Goal: Communication & Community: Answer question/provide support

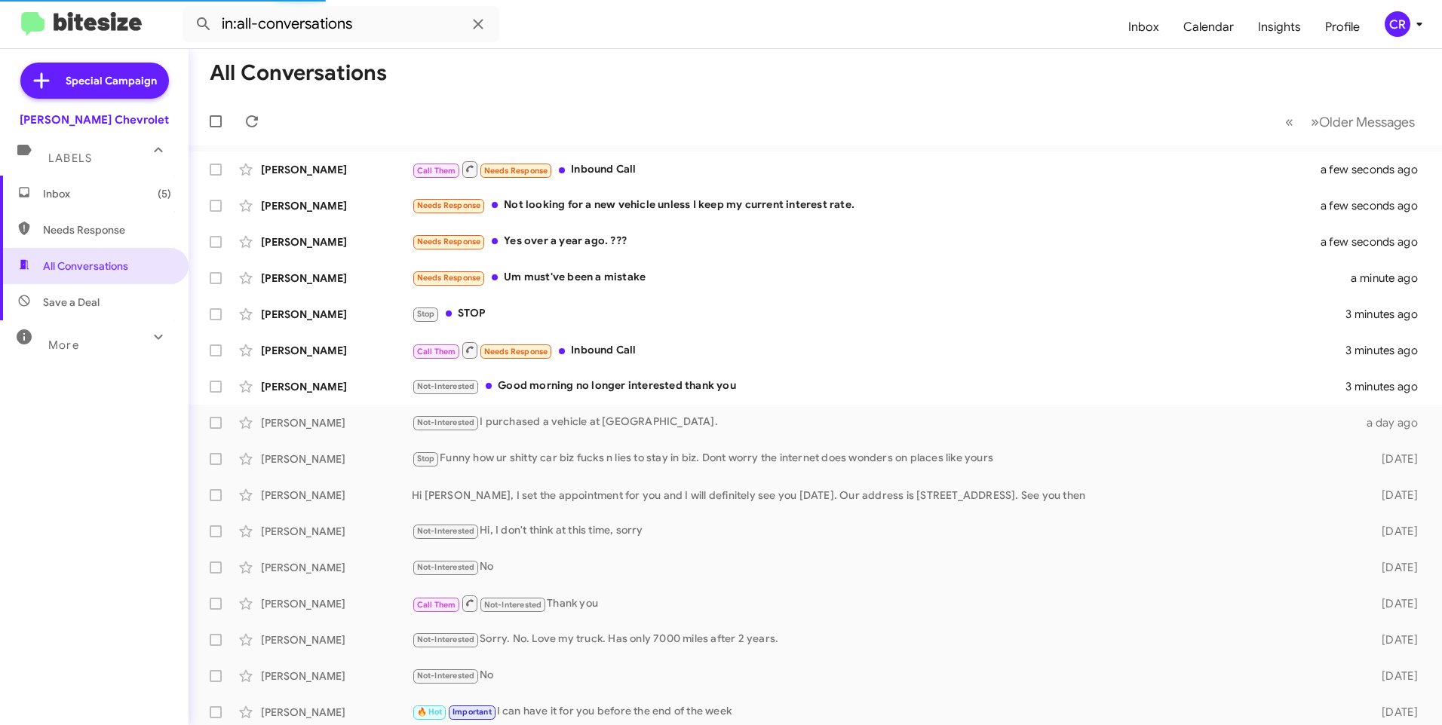
click at [90, 235] on span "Needs Response" at bounding box center [107, 229] width 128 height 15
type input "in:needs-response"
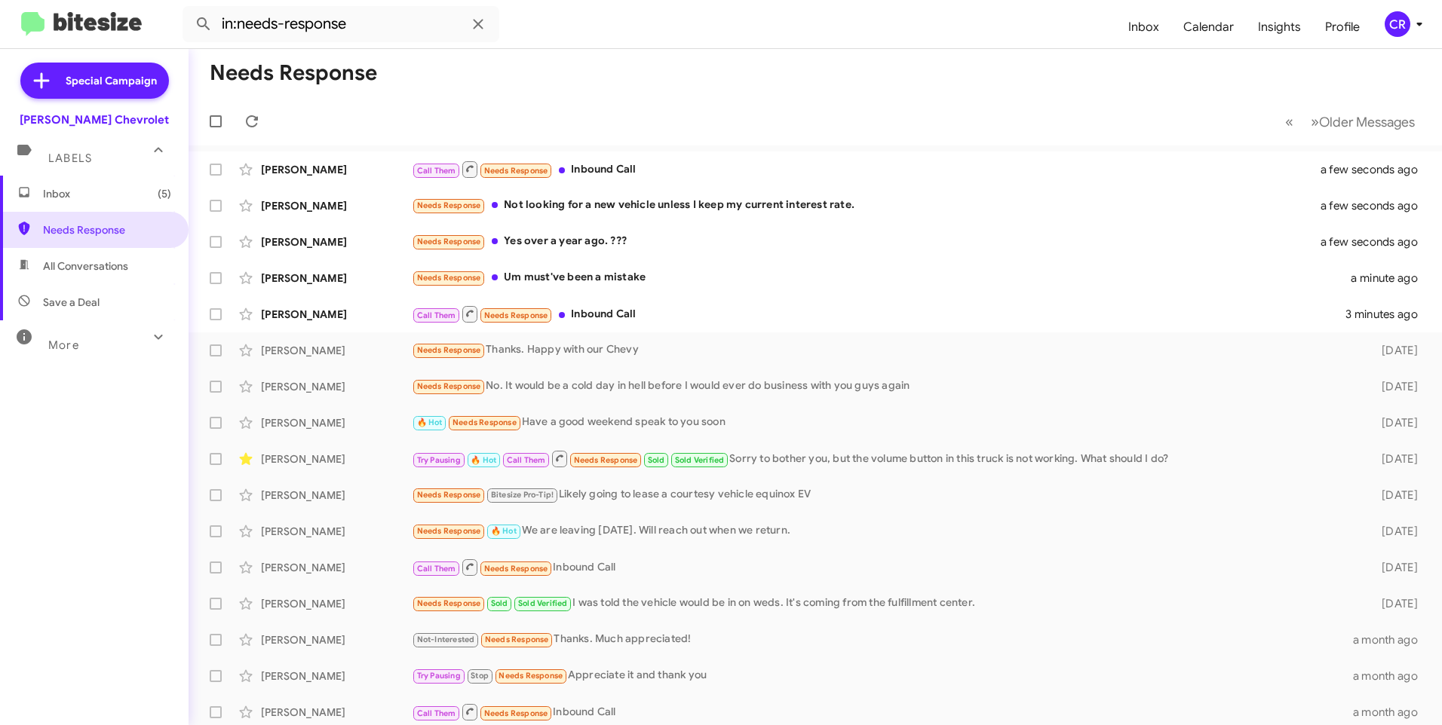
click at [86, 192] on span "Inbox (5)" at bounding box center [107, 193] width 128 height 15
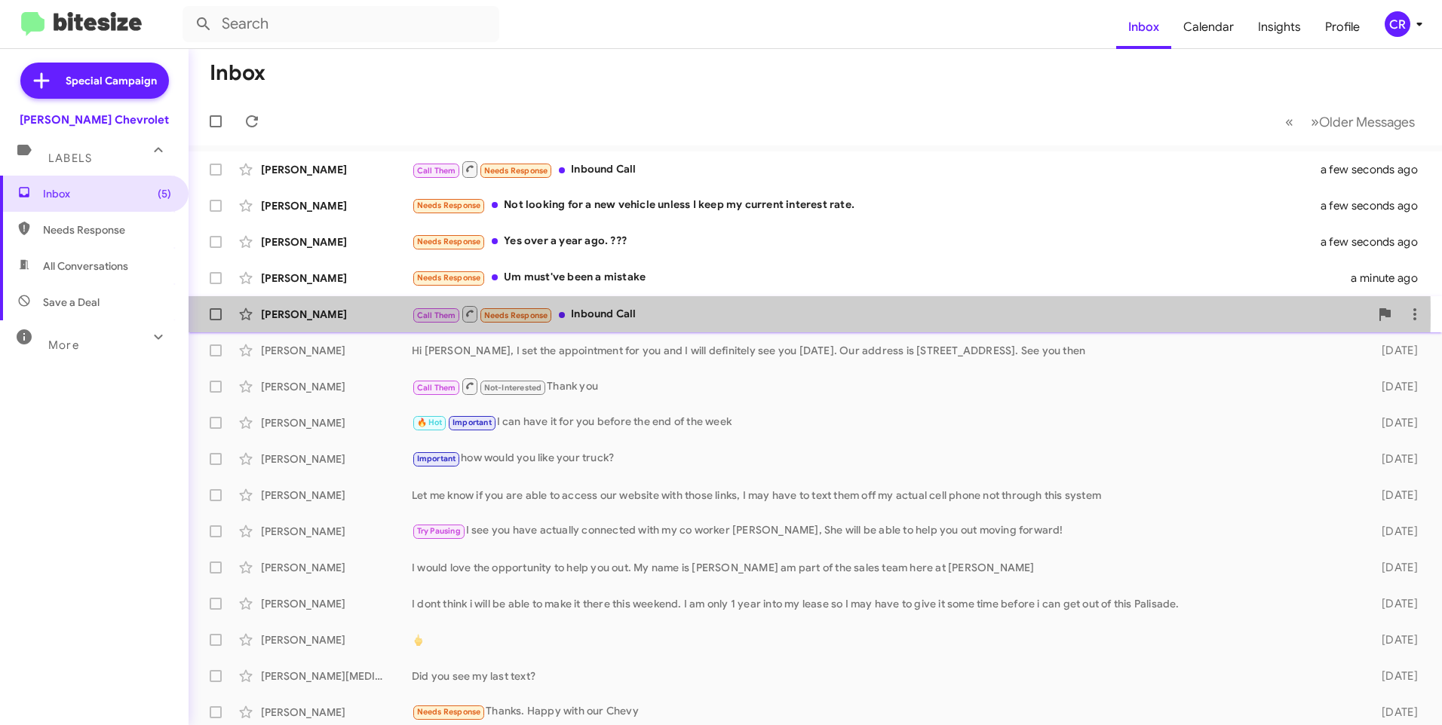
click at [608, 314] on div "Call Them Needs Response Inbound Call" at bounding box center [891, 314] width 958 height 19
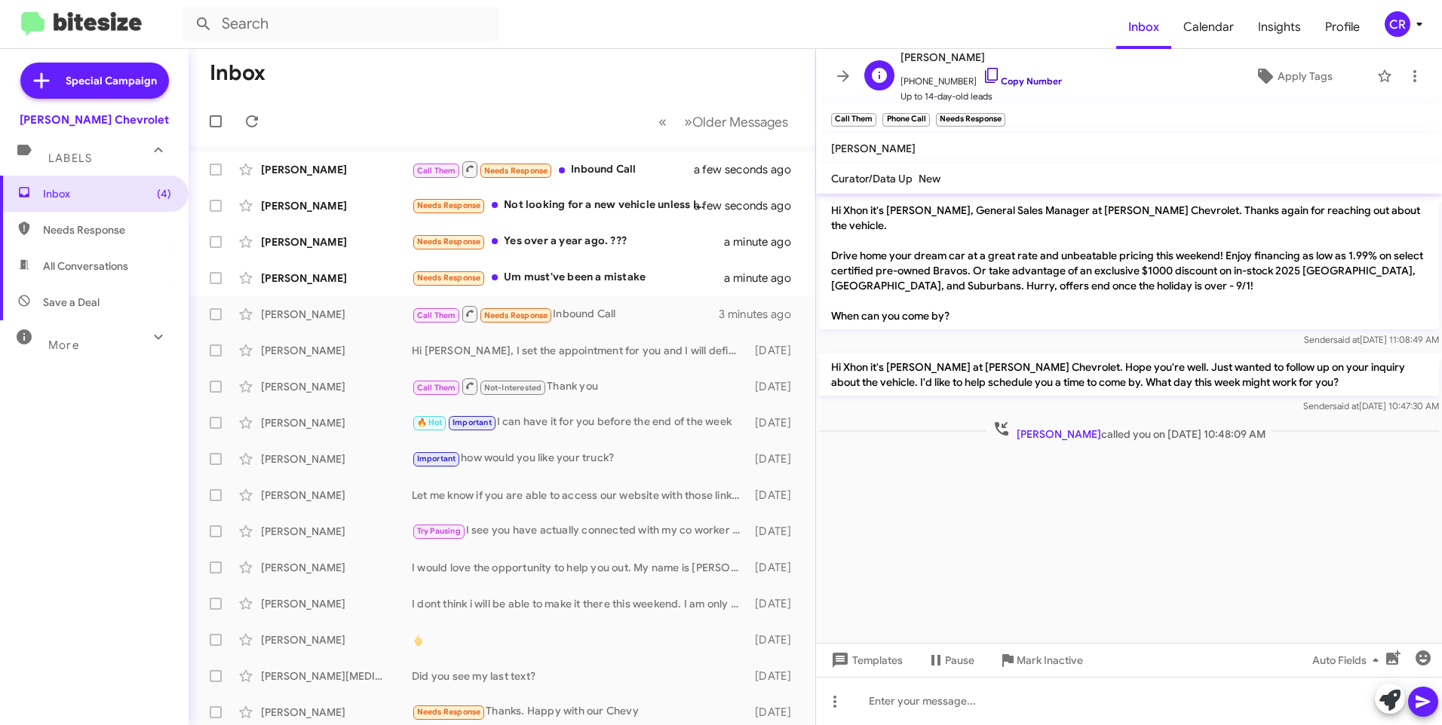
click at [999, 77] on link "Copy Number" at bounding box center [1021, 80] width 79 height 11
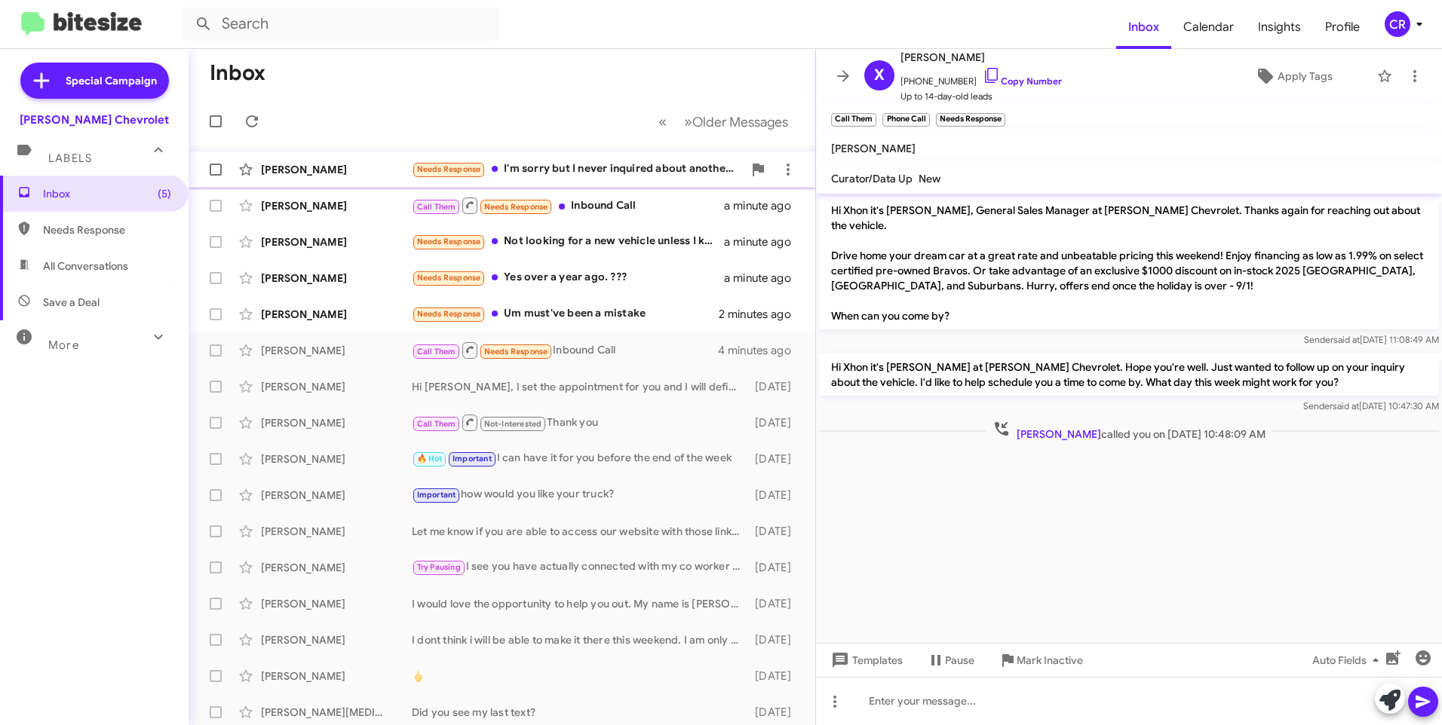
click at [598, 164] on div "Needs Response I'm sorry but I never inquired about another vehicle I'm happy w…" at bounding box center [577, 169] width 331 height 17
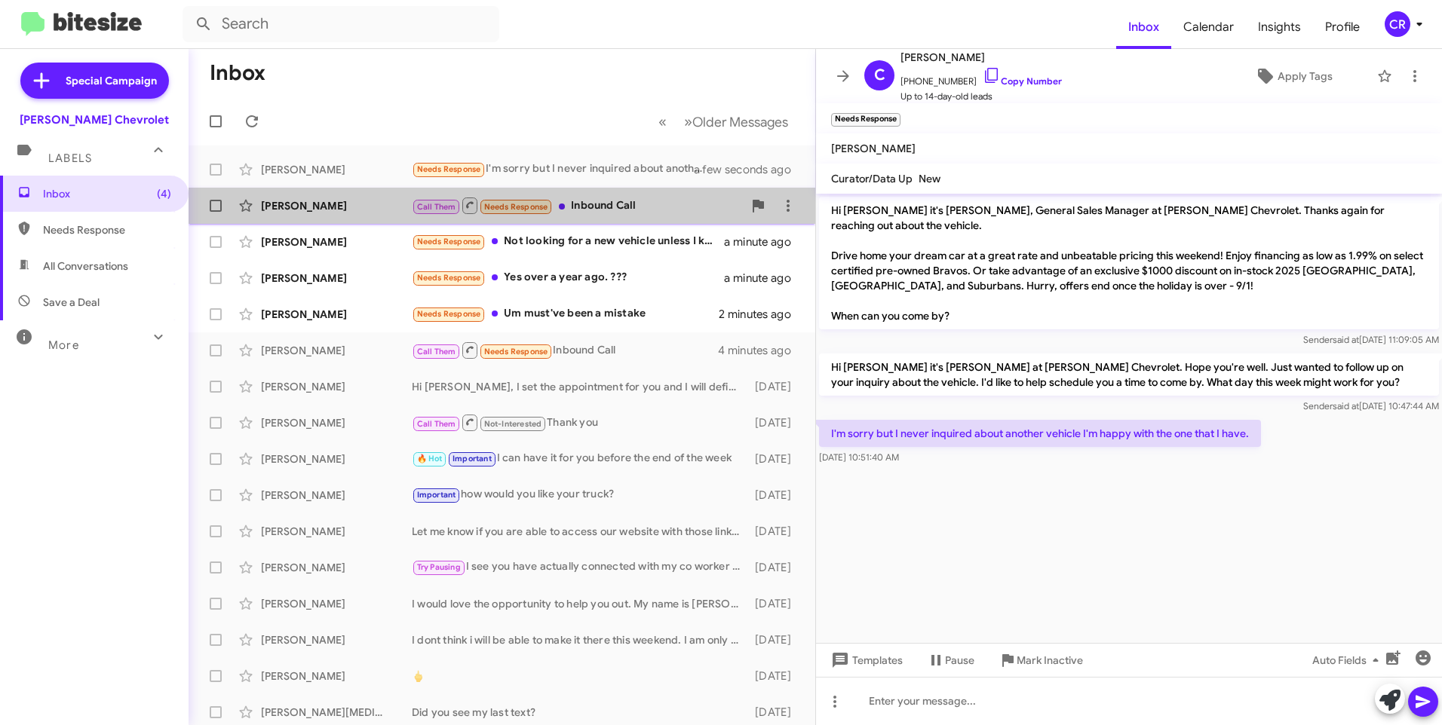
click at [611, 202] on div "Call Them Needs Response Inbound Call" at bounding box center [577, 205] width 331 height 19
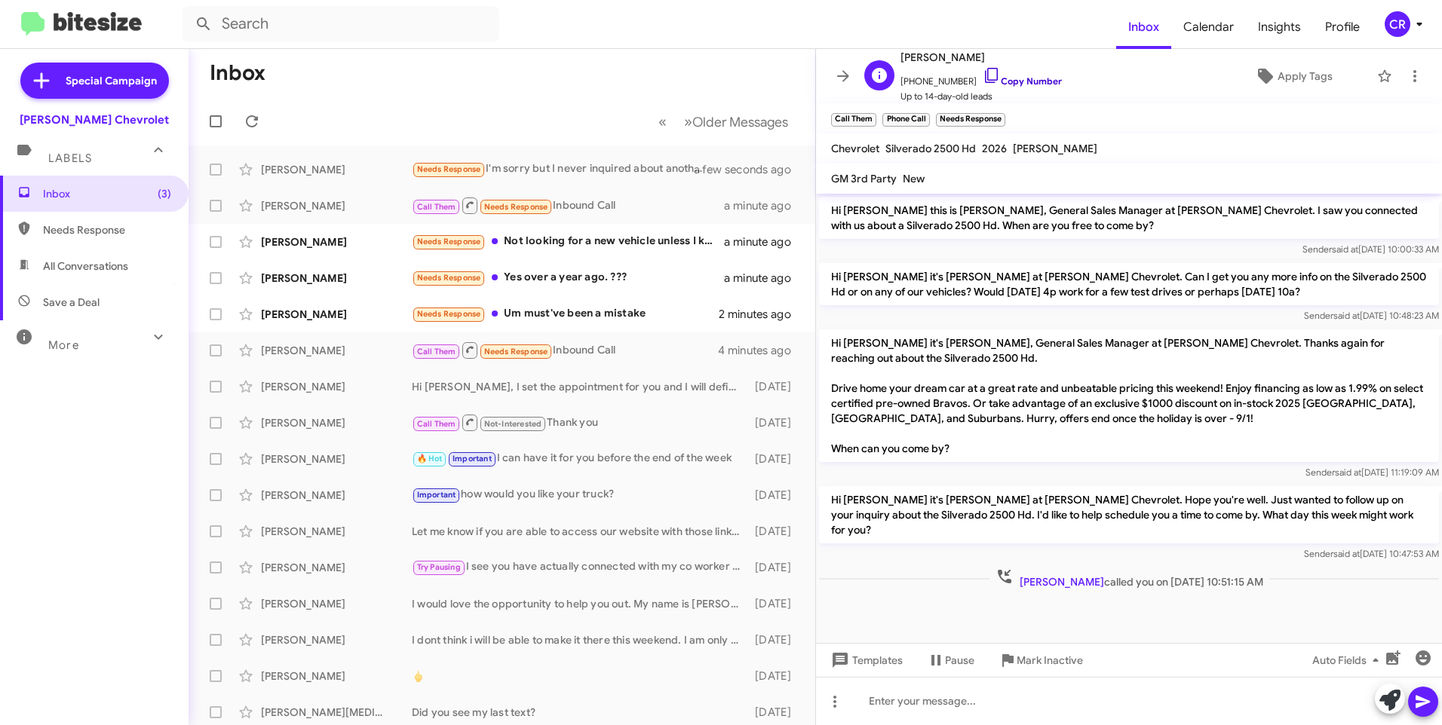
click at [1008, 81] on link "Copy Number" at bounding box center [1021, 80] width 79 height 11
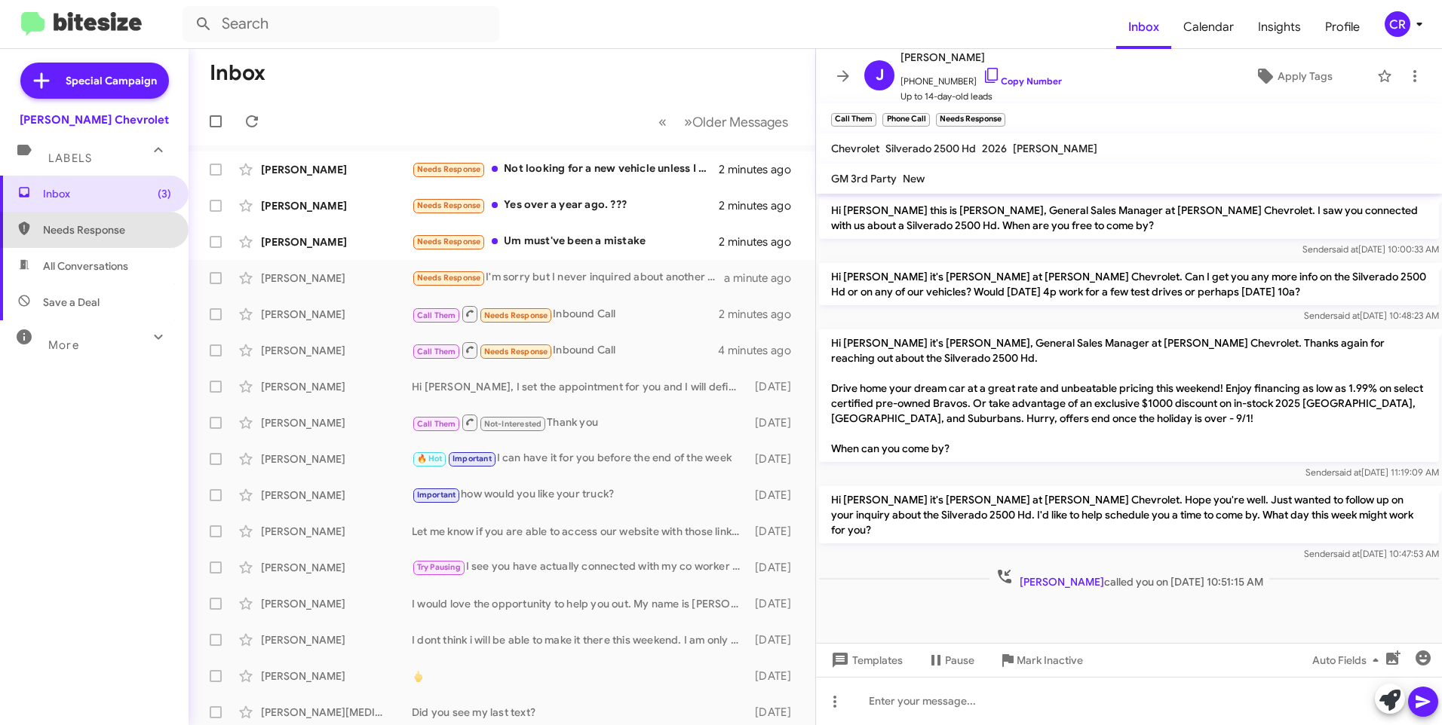
click at [111, 226] on span "Needs Response" at bounding box center [107, 229] width 128 height 15
type input "in:needs-response"
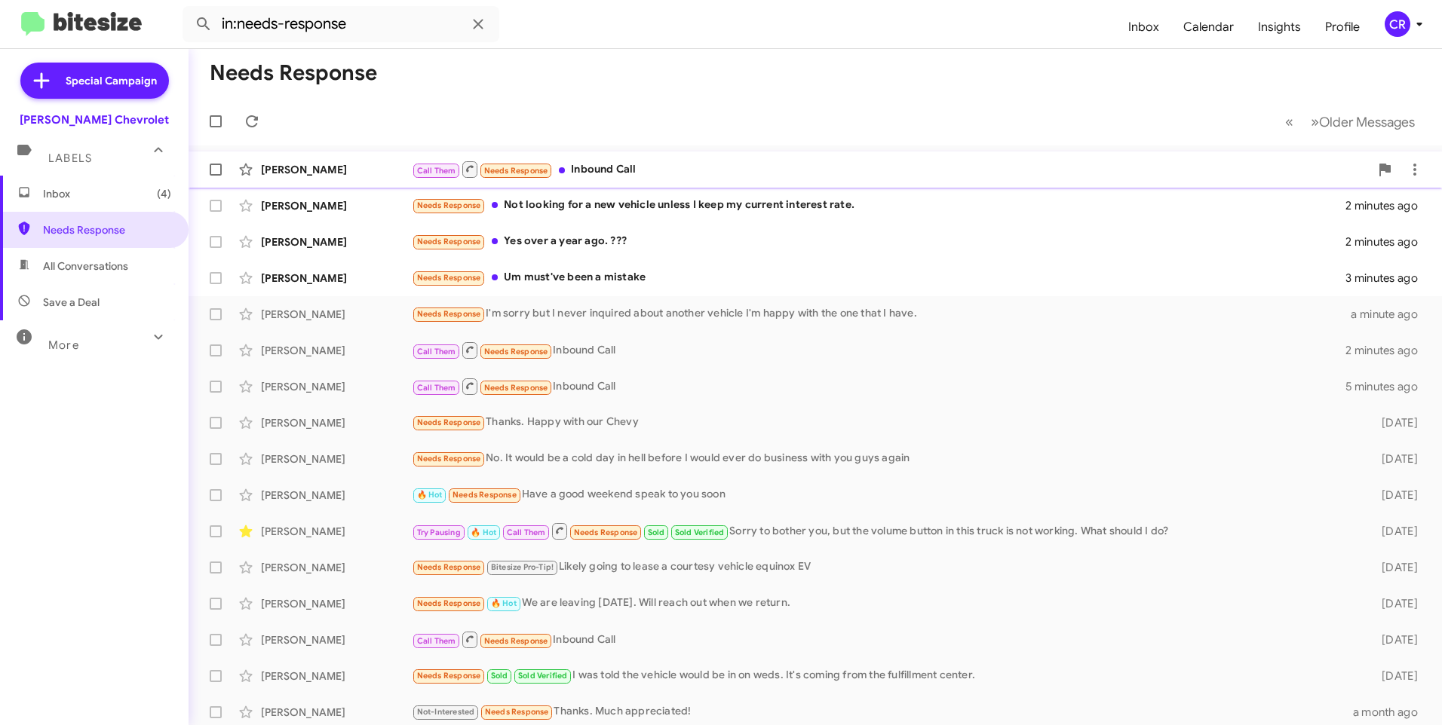
click at [600, 172] on div "Call Them Needs Response Inbound Call" at bounding box center [891, 169] width 958 height 19
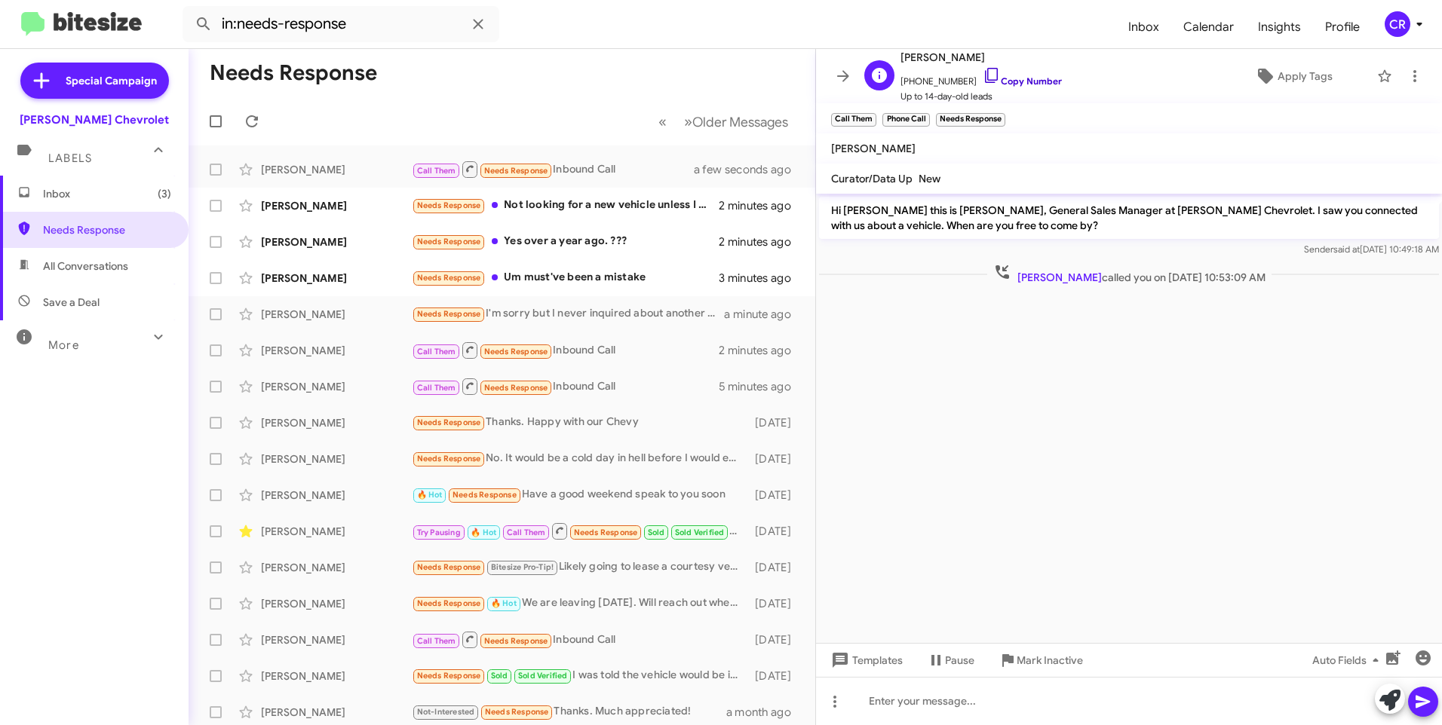
click at [1031, 78] on link "Copy Number" at bounding box center [1021, 80] width 79 height 11
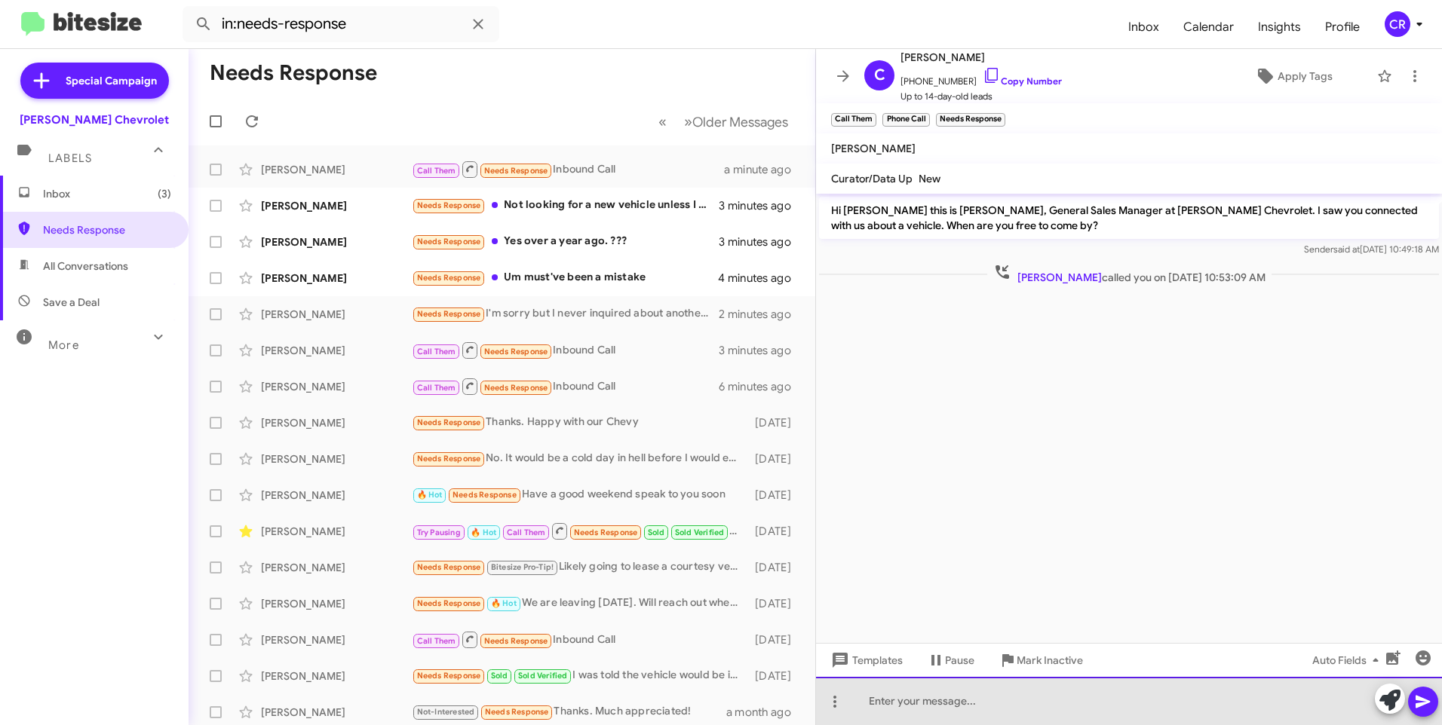
click at [912, 700] on div at bounding box center [1129, 701] width 626 height 48
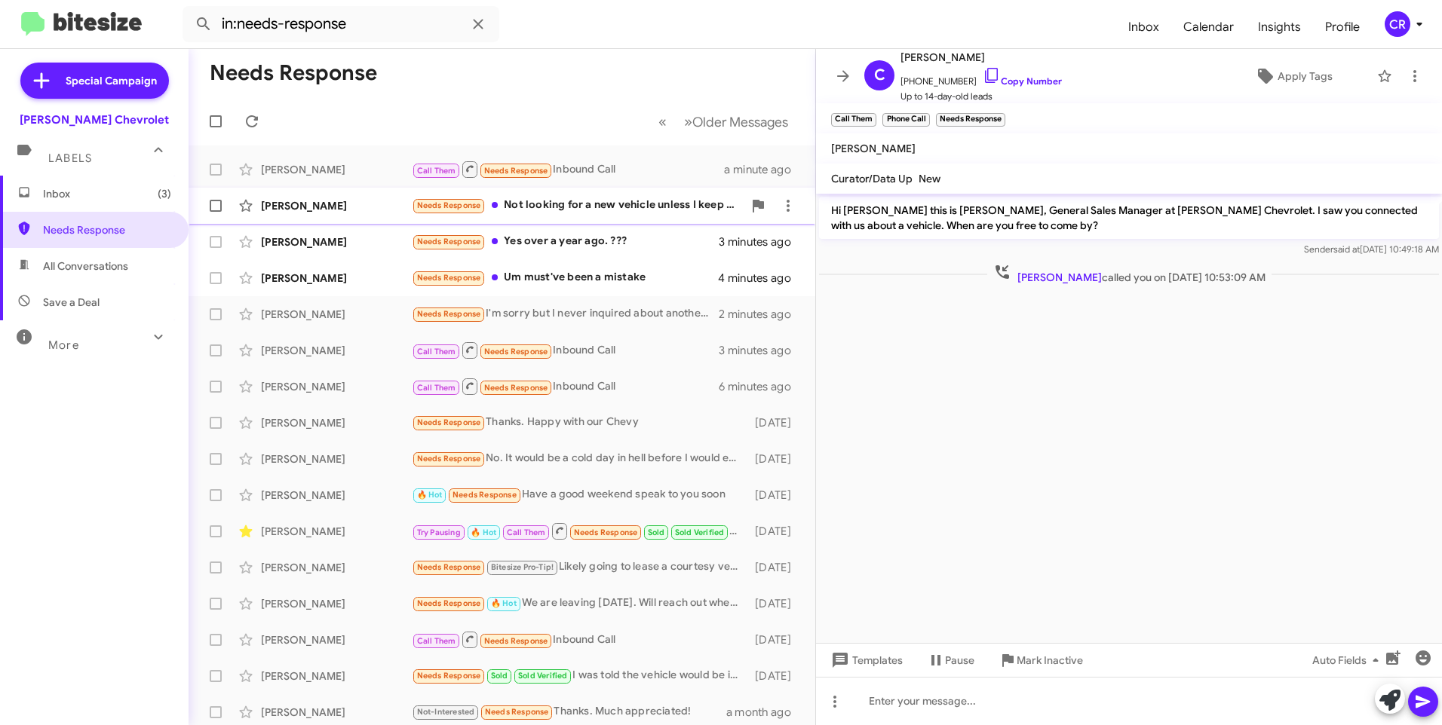
click at [593, 209] on div "Needs Response Not looking for a new vehicle unless I keep my current interest …" at bounding box center [577, 205] width 331 height 17
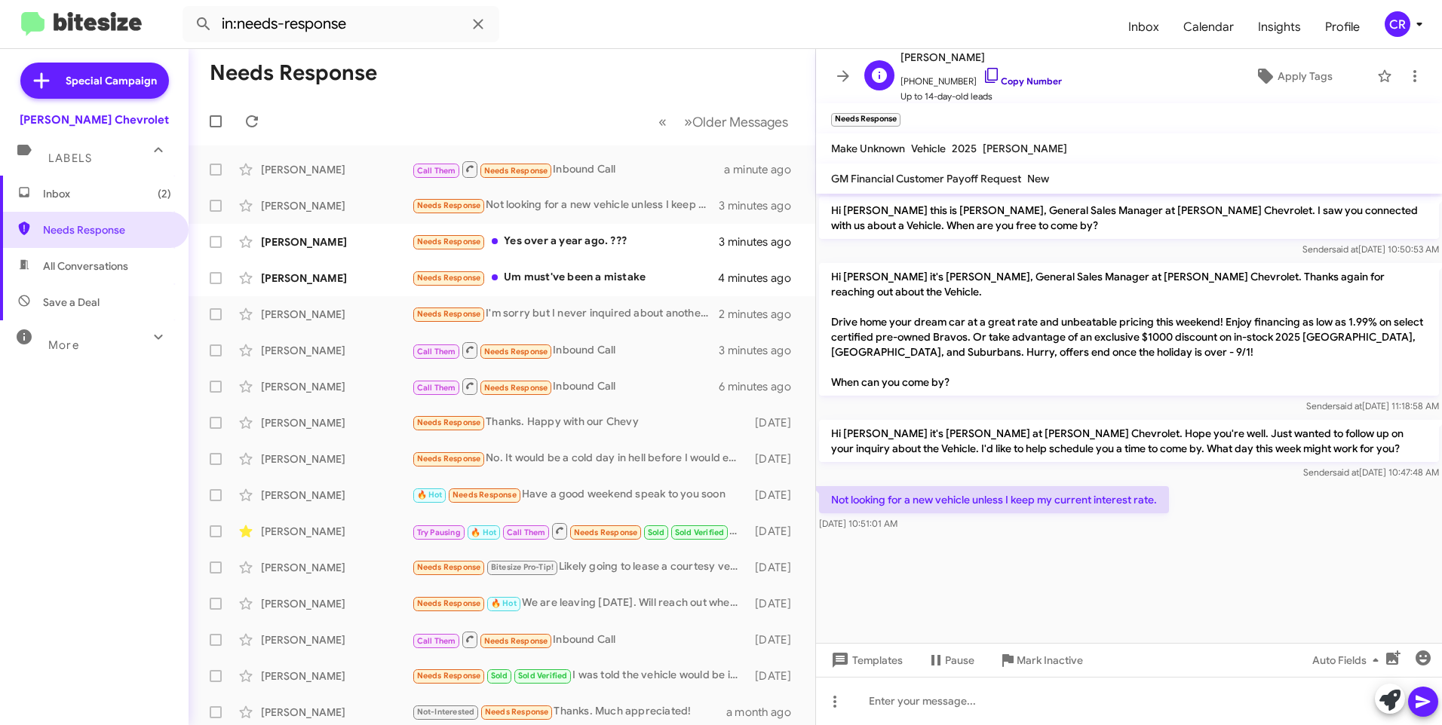
click at [1020, 79] on link "Copy Number" at bounding box center [1021, 80] width 79 height 11
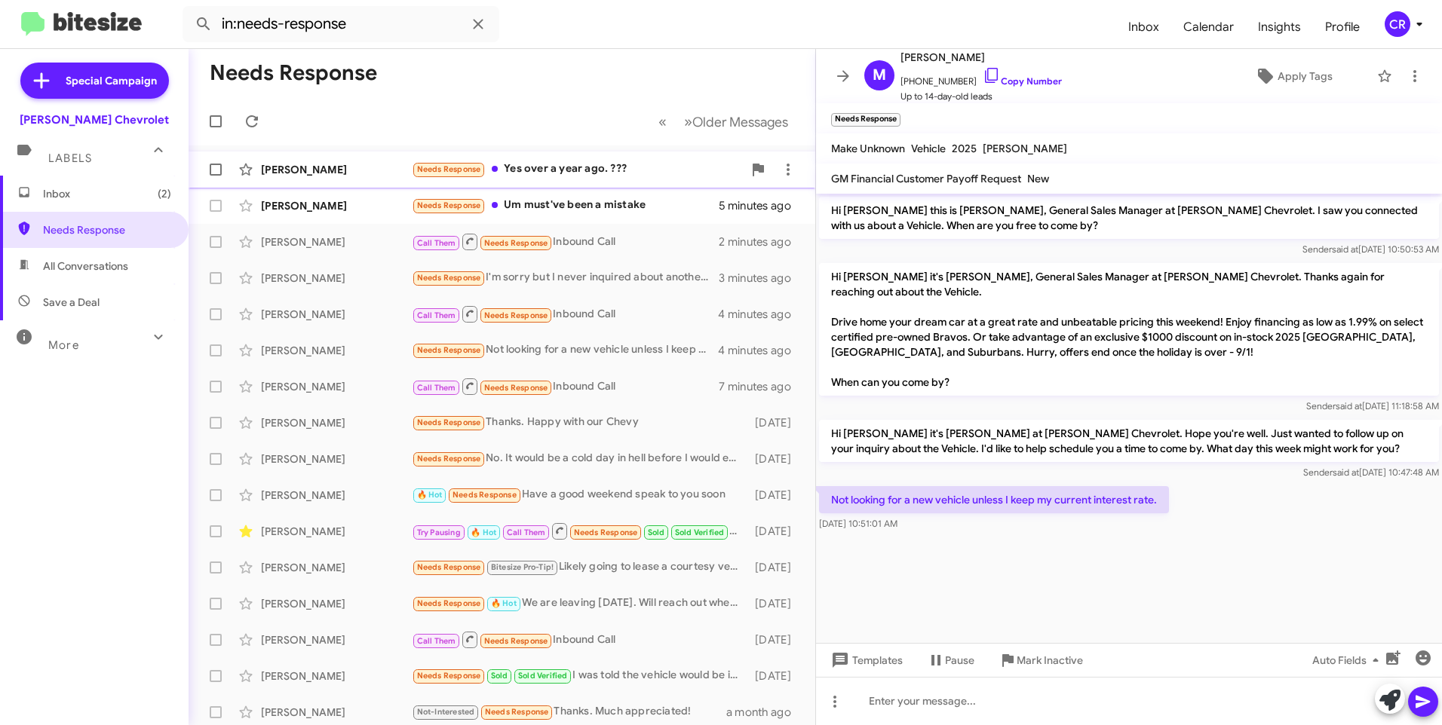
click at [572, 158] on div "[PERSON_NAME] Needs Response Yes over a year ago. ??? 4 minutes ago" at bounding box center [502, 170] width 602 height 30
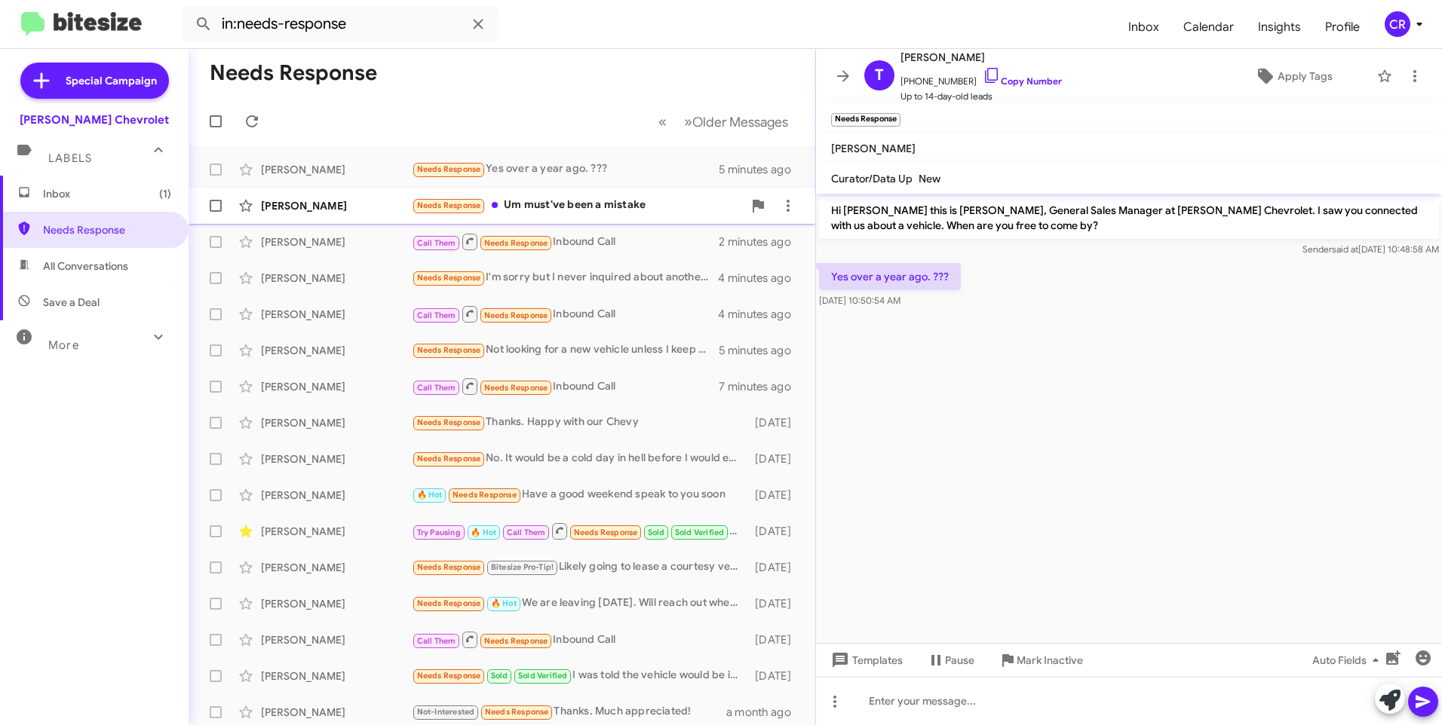
click at [543, 205] on div "Needs Response Um must've been a mistake" at bounding box center [577, 205] width 331 height 17
click at [392, 535] on div "[PERSON_NAME]" at bounding box center [336, 531] width 151 height 15
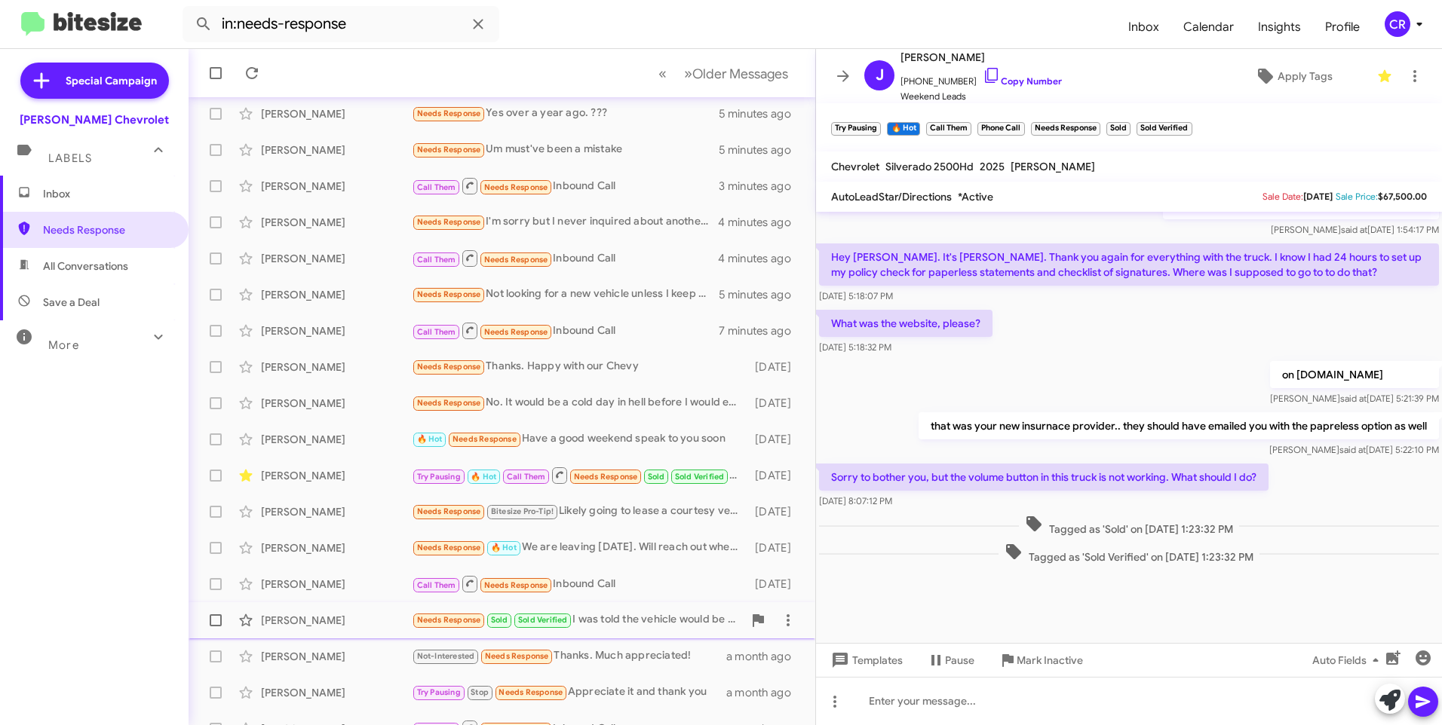
scroll to position [150, 0]
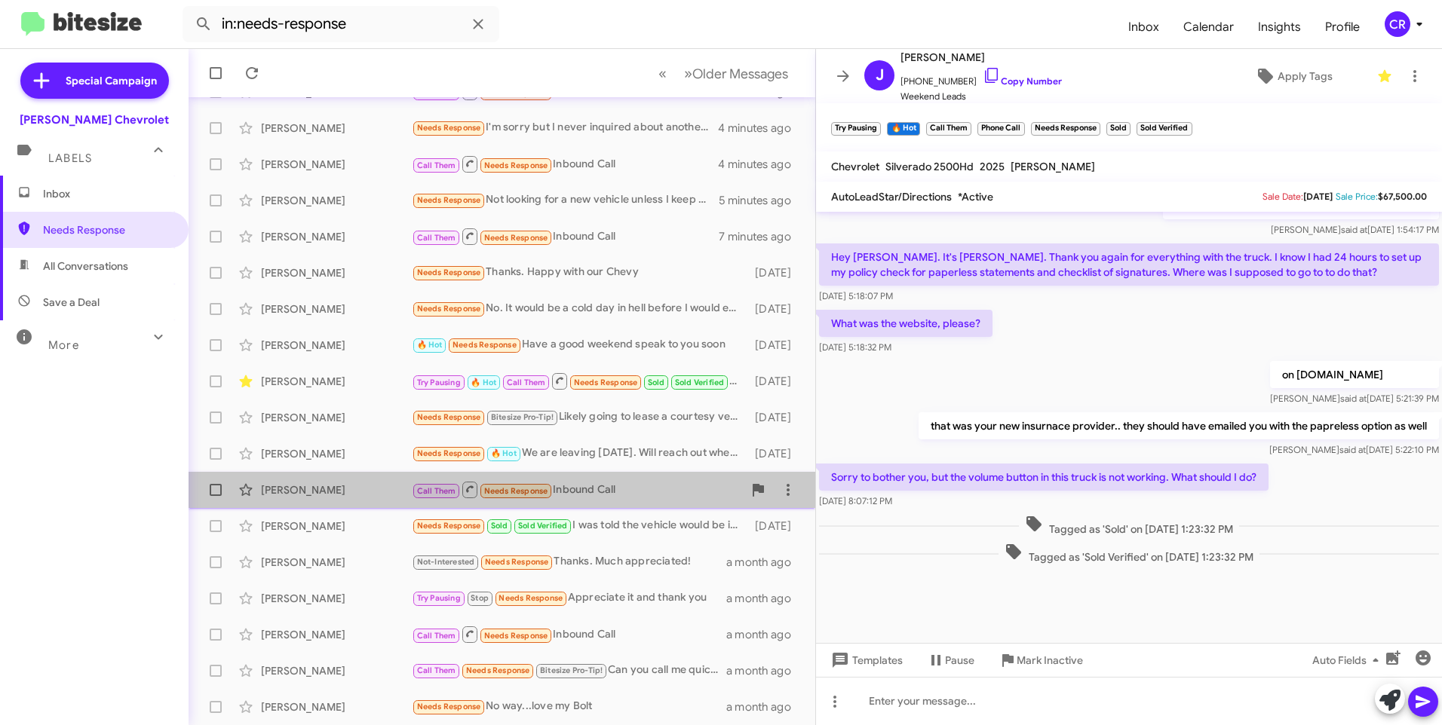
click at [601, 486] on div "Call Them Needs Response Inbound Call" at bounding box center [577, 489] width 331 height 19
